Goal: Find contact information: Find contact information

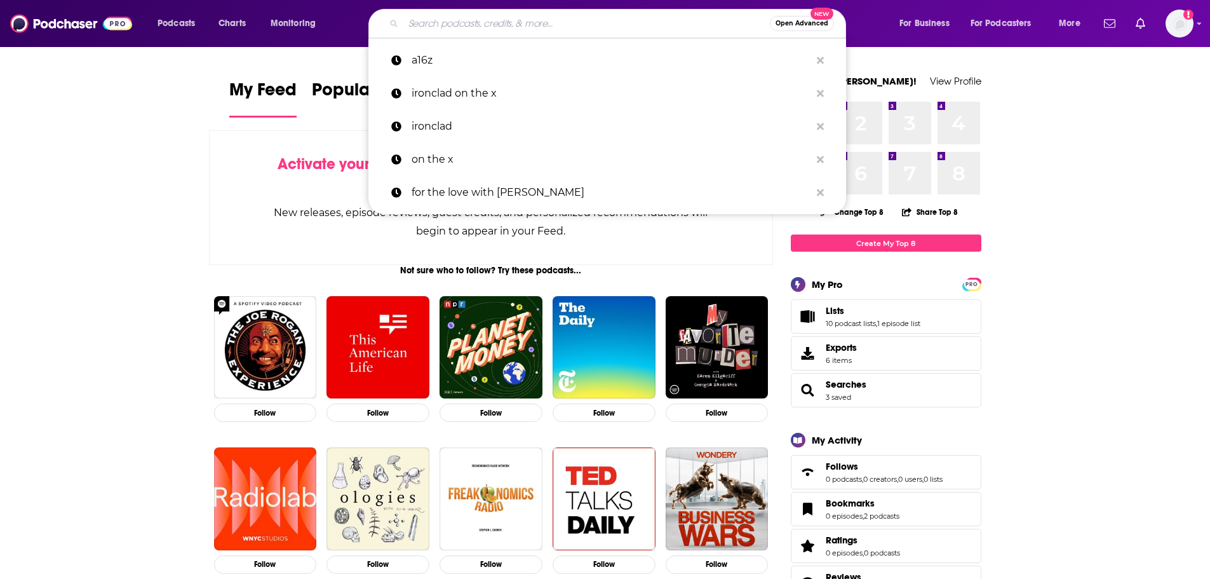
click at [520, 17] on input "Search podcasts, credits, & more..." at bounding box center [586, 23] width 367 height 20
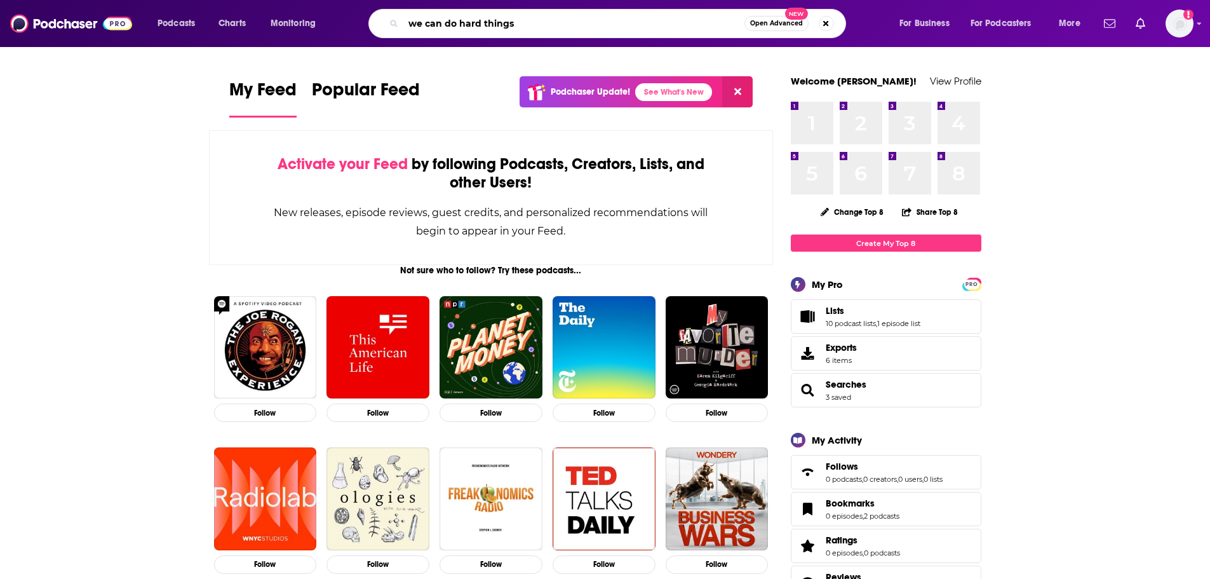
type input "we can do hard things"
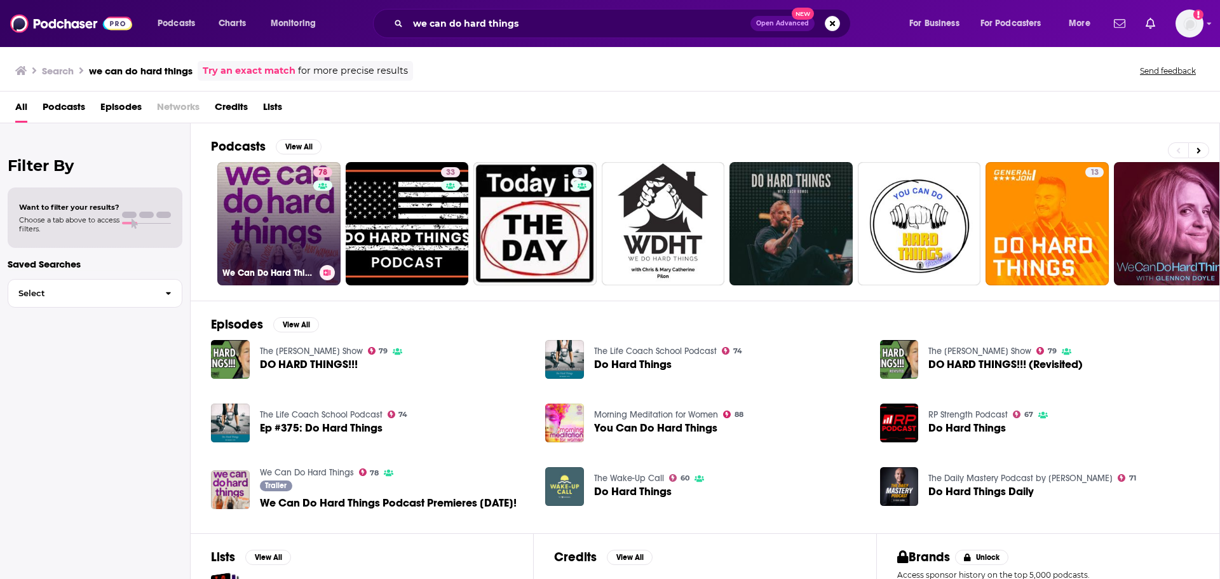
click at [296, 238] on link "78 We Can Do Hard Things" at bounding box center [278, 223] width 123 height 123
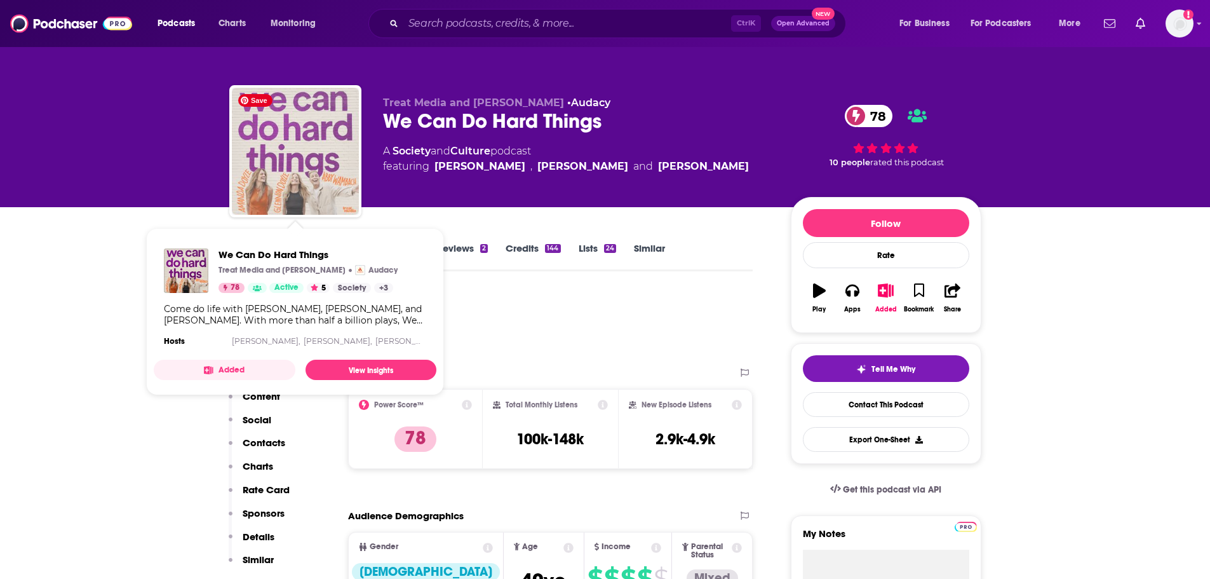
click at [292, 146] on img "We Can Do Hard Things" at bounding box center [295, 151] width 127 height 127
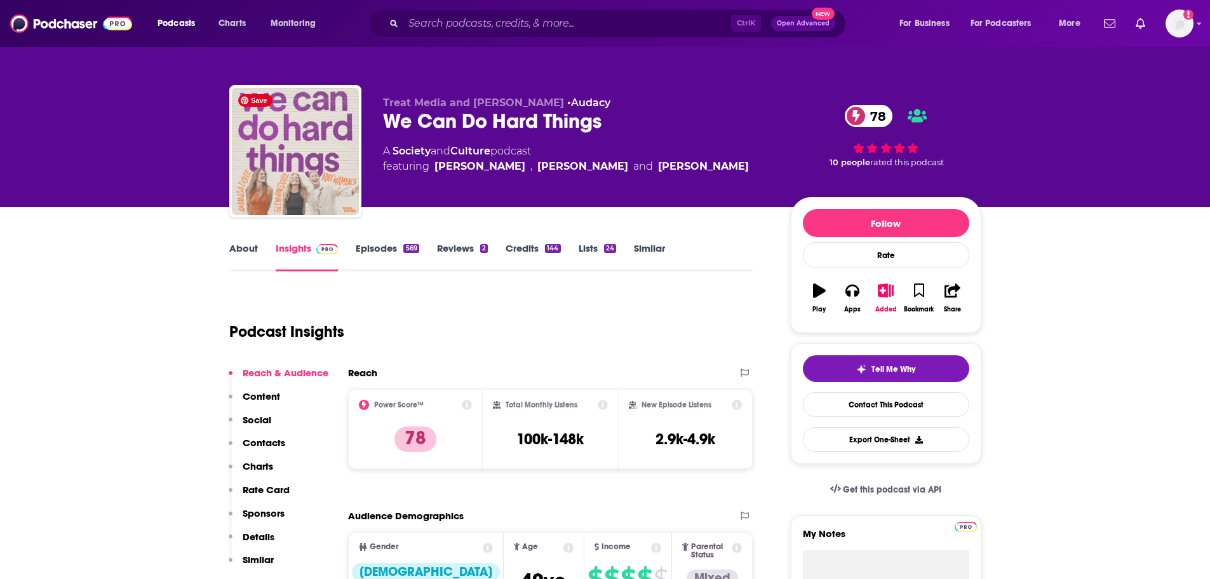
click at [314, 135] on img "We Can Do Hard Things" at bounding box center [295, 151] width 127 height 127
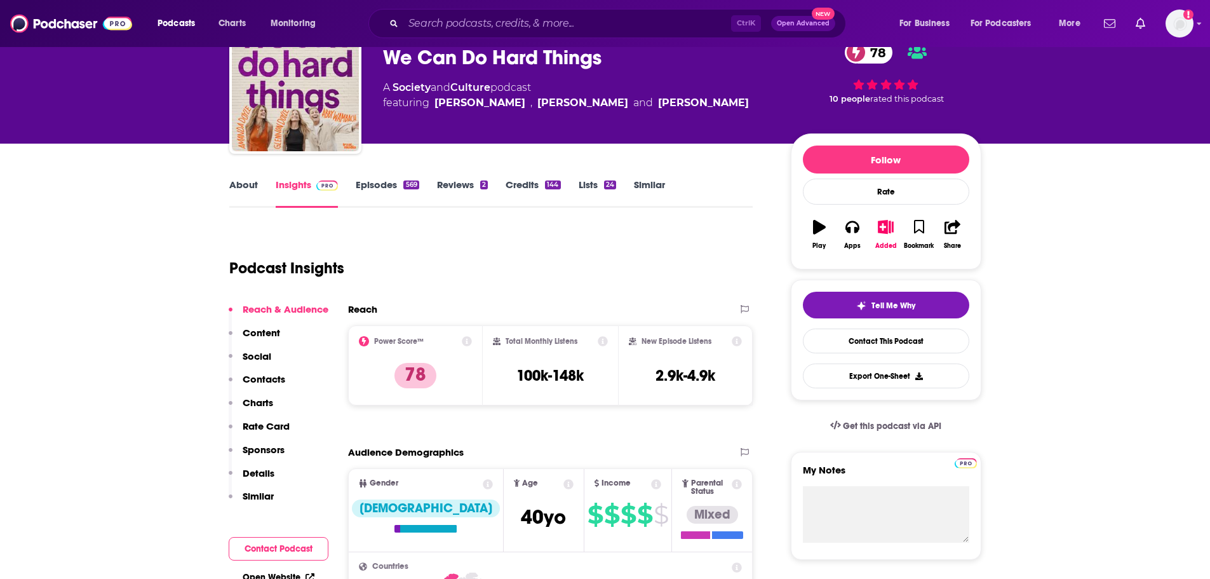
drag, startPoint x: 509, startPoint y: 261, endPoint x: 515, endPoint y: 256, distance: 7.6
click at [509, 259] on div "Podcast Insights" at bounding box center [486, 260] width 514 height 65
click at [569, 250] on div "Podcast Insights" at bounding box center [486, 260] width 514 height 65
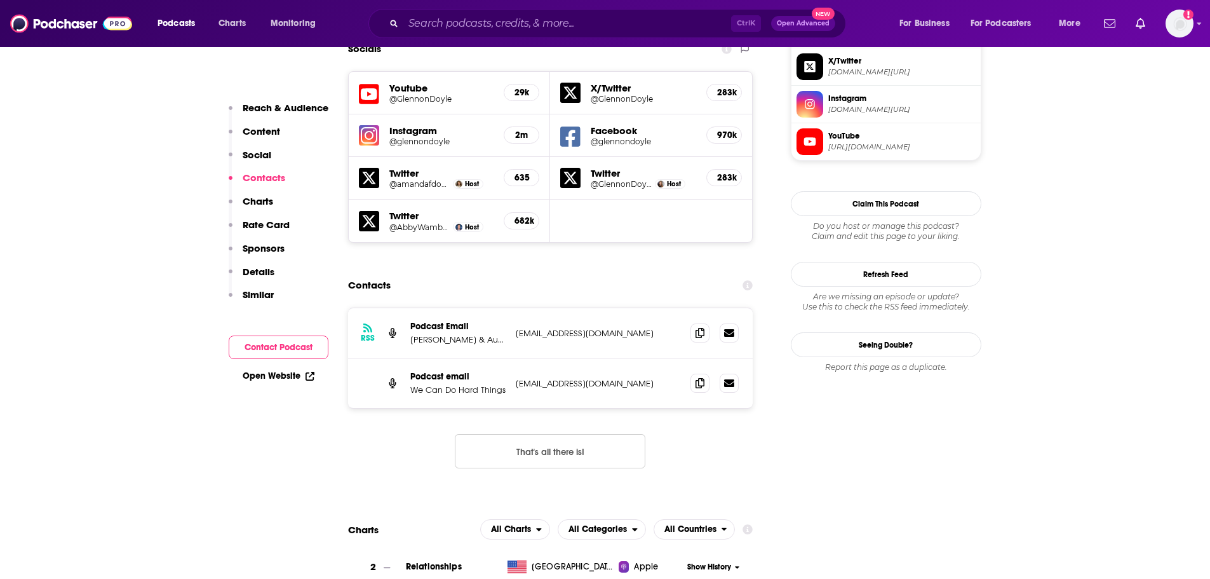
scroll to position [1143, 0]
click at [514, 307] on div "RSS Podcast Email [PERSON_NAME] & Audacy [EMAIL_ADDRESS][DOMAIN_NAME] [EMAIL_AD…" at bounding box center [550, 332] width 405 height 50
click at [607, 327] on p "[EMAIL_ADDRESS][DOMAIN_NAME]" at bounding box center [598, 332] width 165 height 11
drag, startPoint x: 622, startPoint y: 257, endPoint x: 514, endPoint y: 257, distance: 108.6
click at [514, 307] on div "RSS Podcast Email [PERSON_NAME] & Audacy [EMAIL_ADDRESS][DOMAIN_NAME] [EMAIL_AD…" at bounding box center [550, 332] width 405 height 50
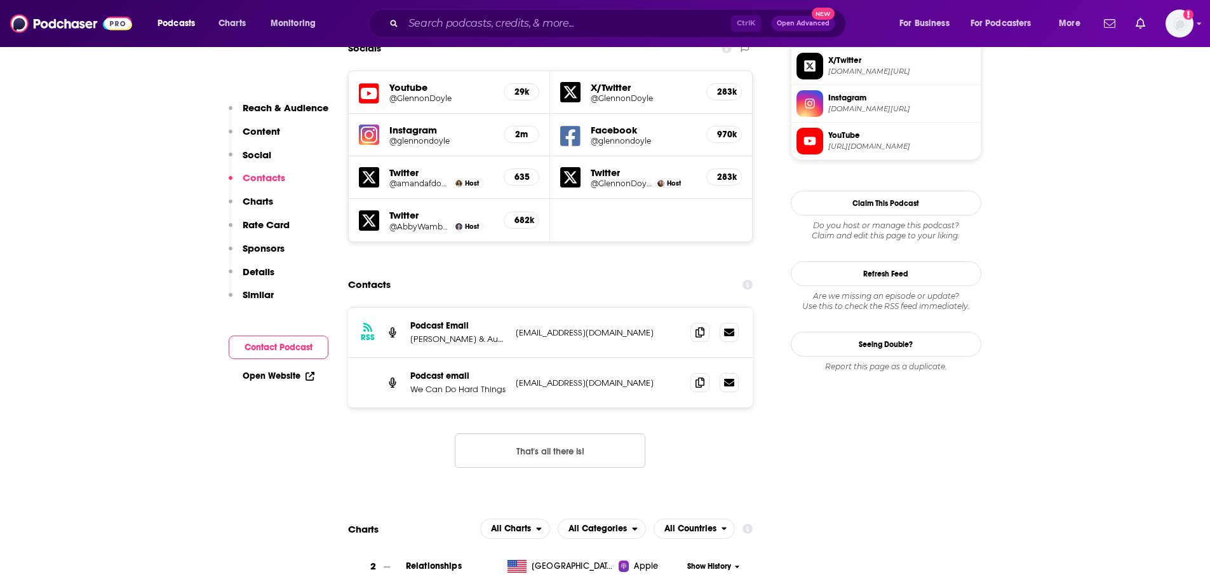
drag, startPoint x: 554, startPoint y: 250, endPoint x: 489, endPoint y: 336, distance: 108.0
click at [488, 339] on div "RSS Podcast Email [PERSON_NAME] & Audacy [EMAIL_ADDRESS][DOMAIN_NAME] [EMAIL_AD…" at bounding box center [550, 397] width 405 height 181
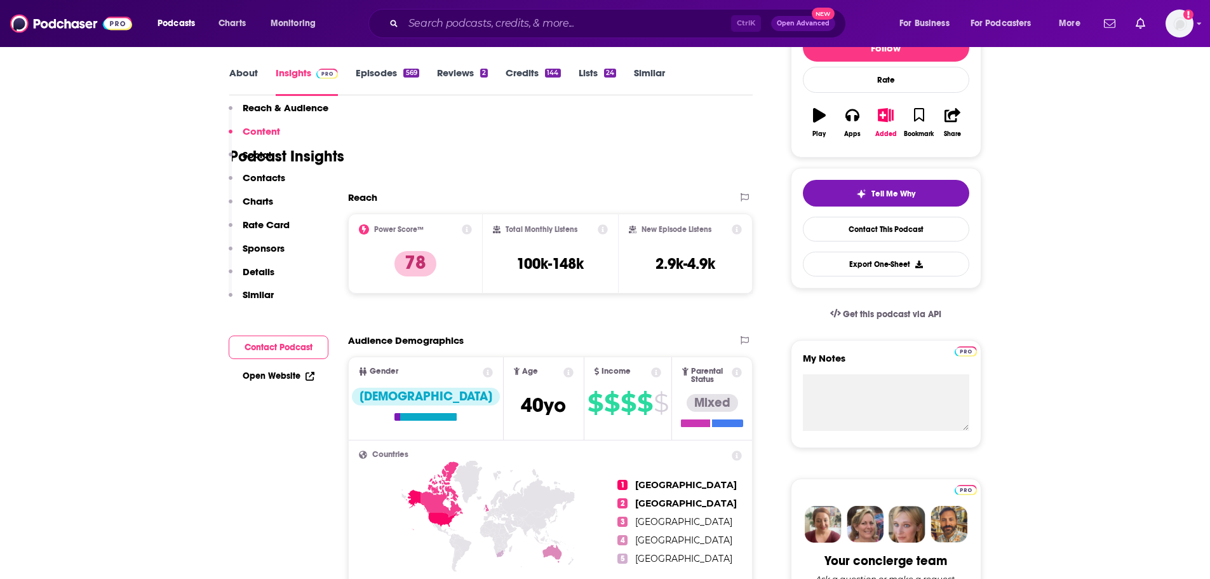
scroll to position [0, 0]
